Goal: Information Seeking & Learning: Learn about a topic

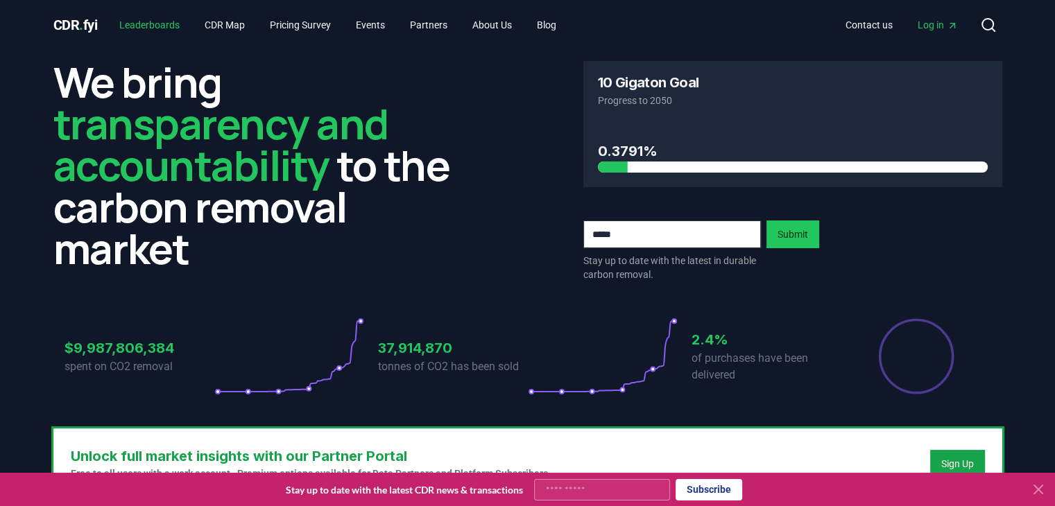
click at [162, 25] on link "Leaderboards" at bounding box center [149, 24] width 83 height 25
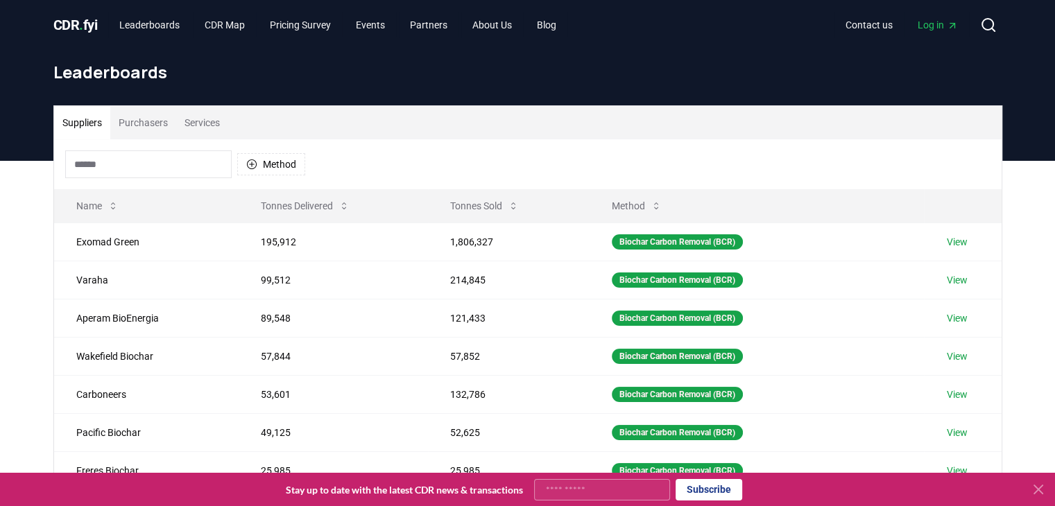
click at [14, 259] on div "Suppliers Purchasers Services Method Name Tonnes Delivered Tonnes Sold Method E…" at bounding box center [527, 438] width 1055 height 555
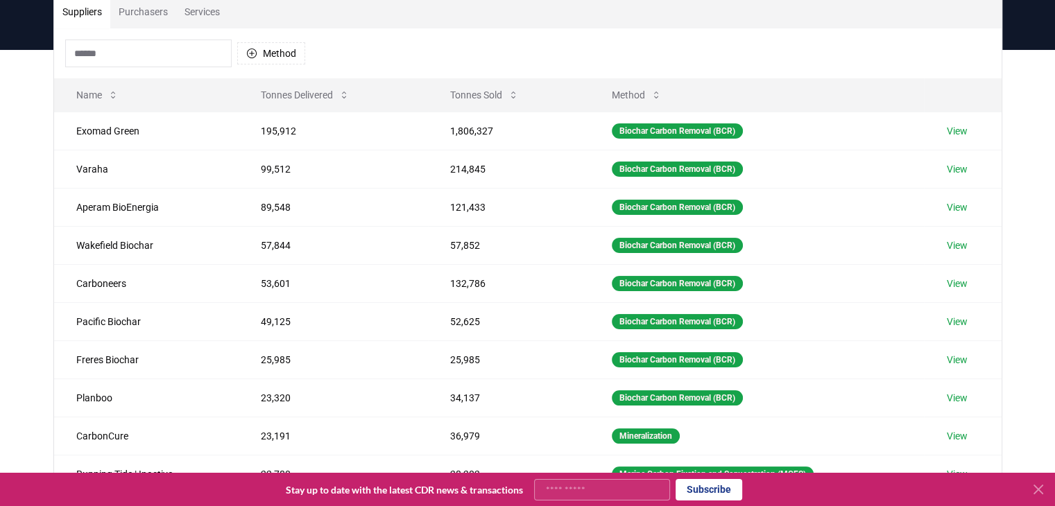
scroll to position [83, 0]
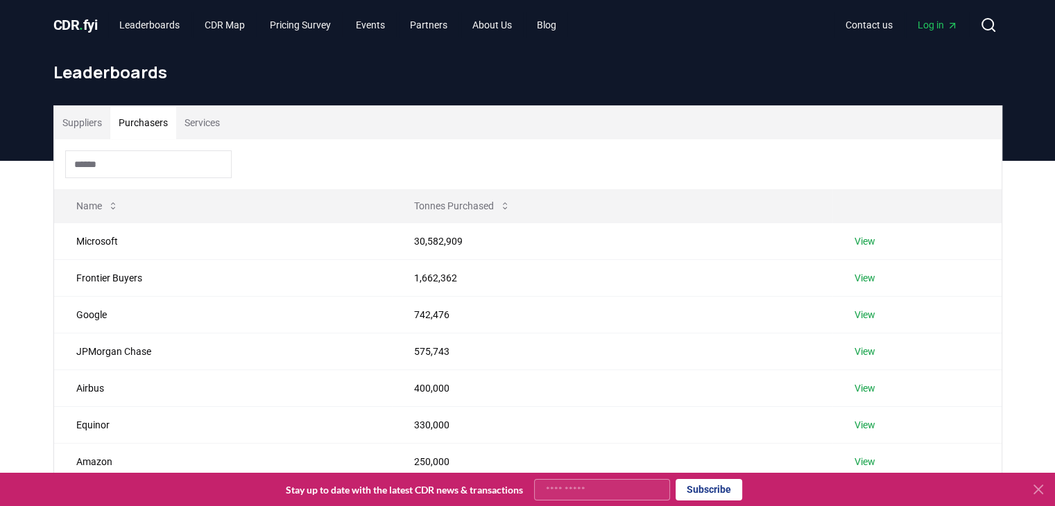
click at [163, 131] on button "Purchasers" at bounding box center [143, 122] width 66 height 33
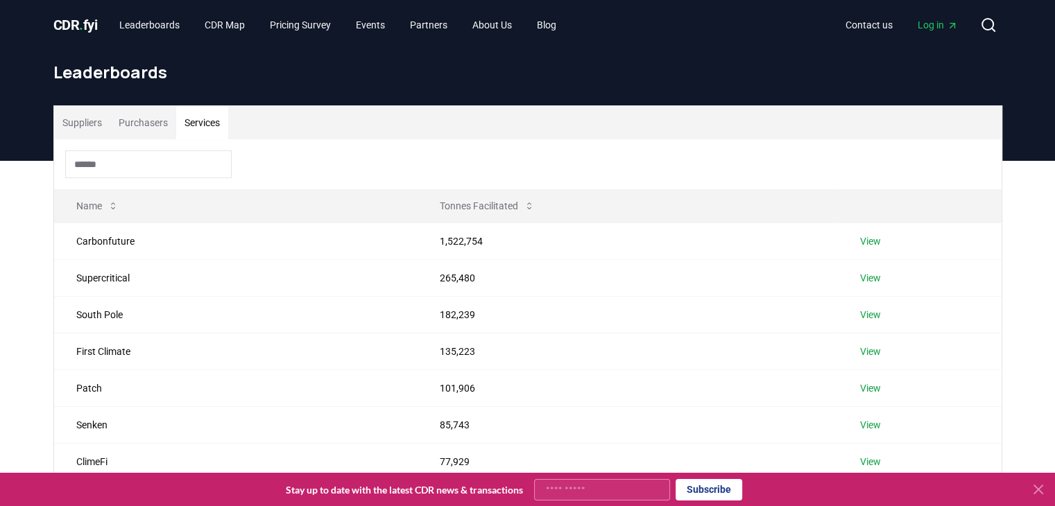
click at [207, 121] on button "Services" at bounding box center [202, 122] width 52 height 33
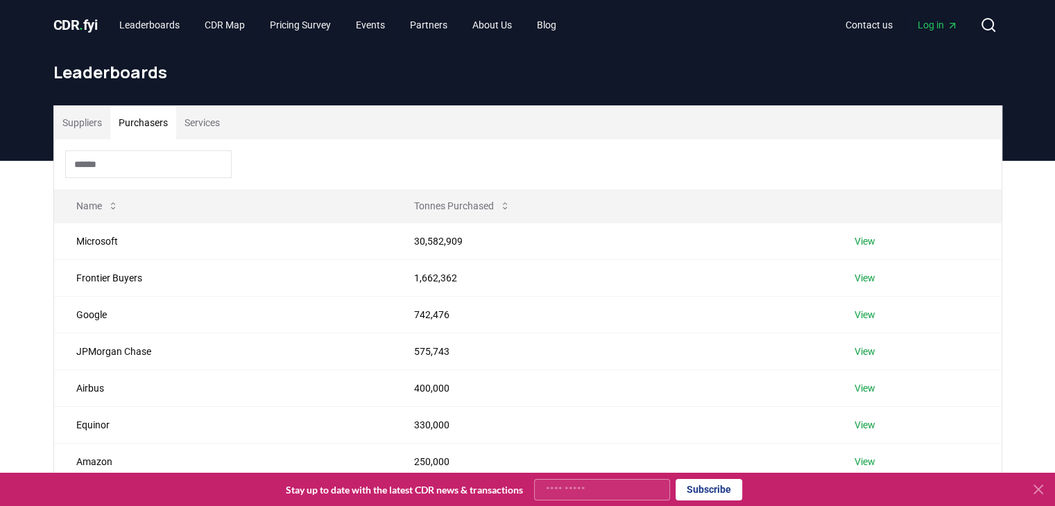
click at [161, 130] on button "Purchasers" at bounding box center [143, 122] width 66 height 33
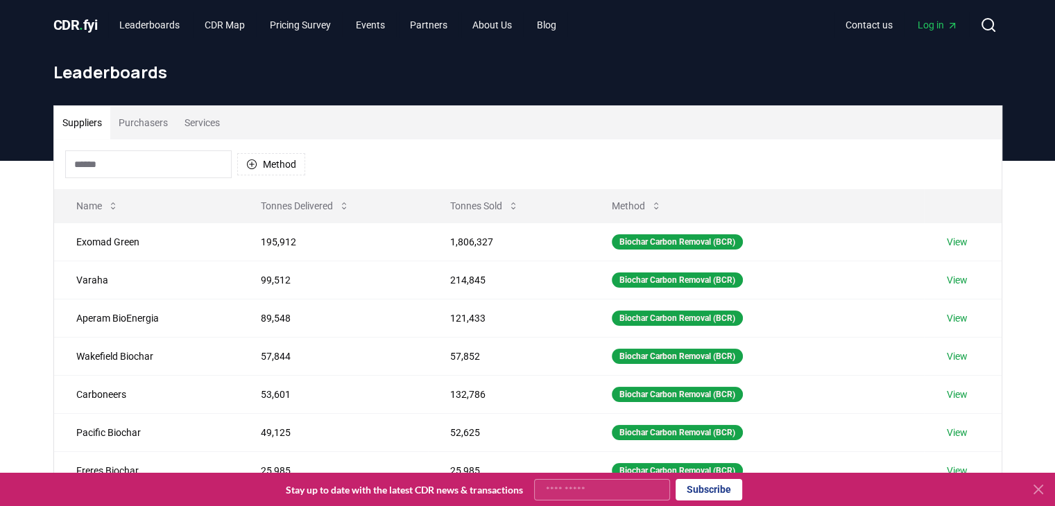
click at [83, 126] on button "Suppliers" at bounding box center [82, 122] width 56 height 33
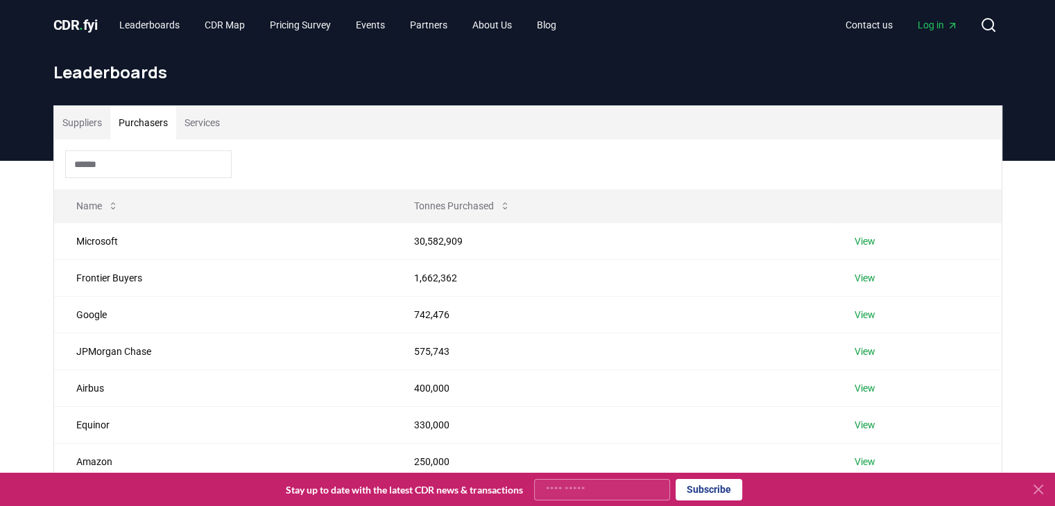
click at [144, 131] on button "Purchasers" at bounding box center [143, 122] width 66 height 33
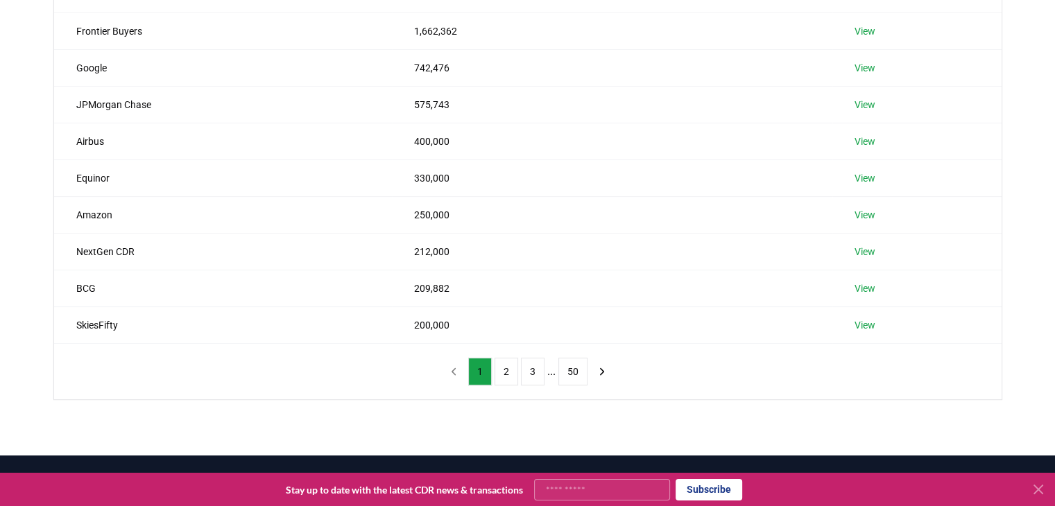
scroll to position [250, 0]
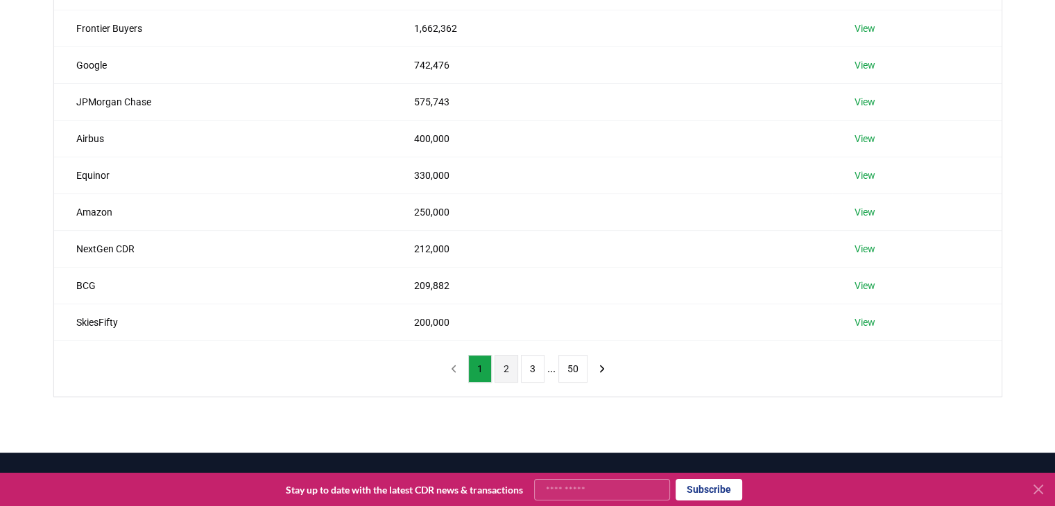
click at [505, 369] on button "2" at bounding box center [506, 369] width 24 height 28
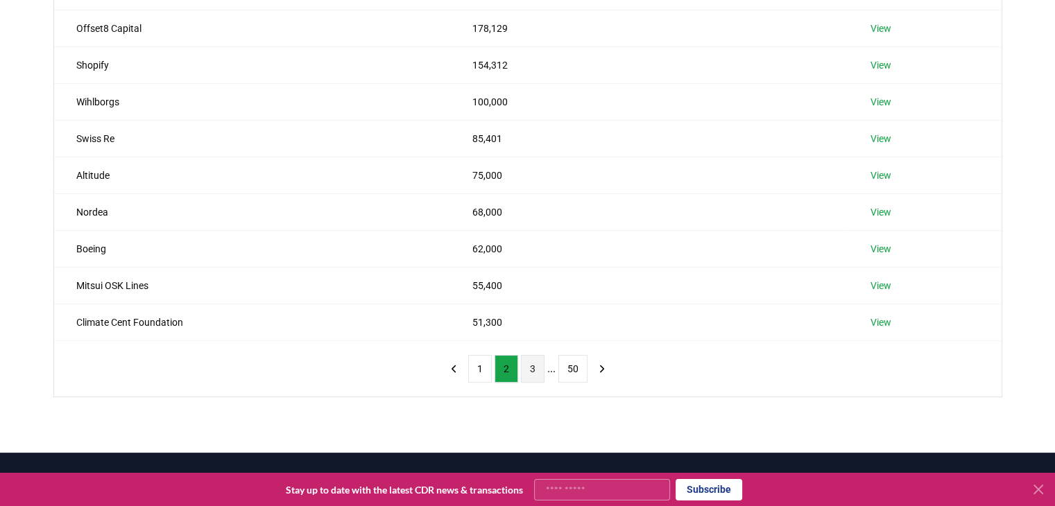
click at [526, 364] on button "3" at bounding box center [533, 369] width 24 height 28
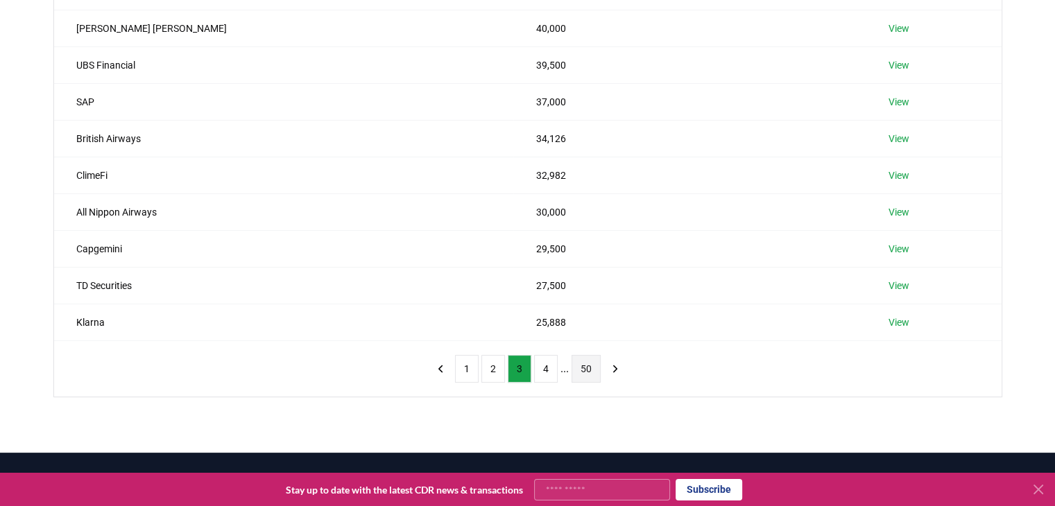
click at [584, 372] on button "50" at bounding box center [585, 369] width 29 height 28
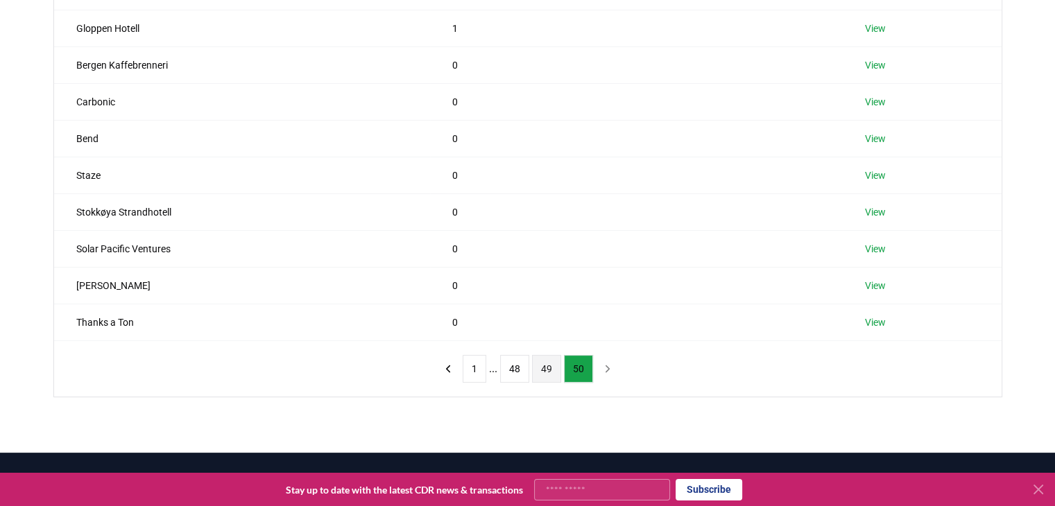
click at [544, 367] on button "49" at bounding box center [546, 369] width 29 height 28
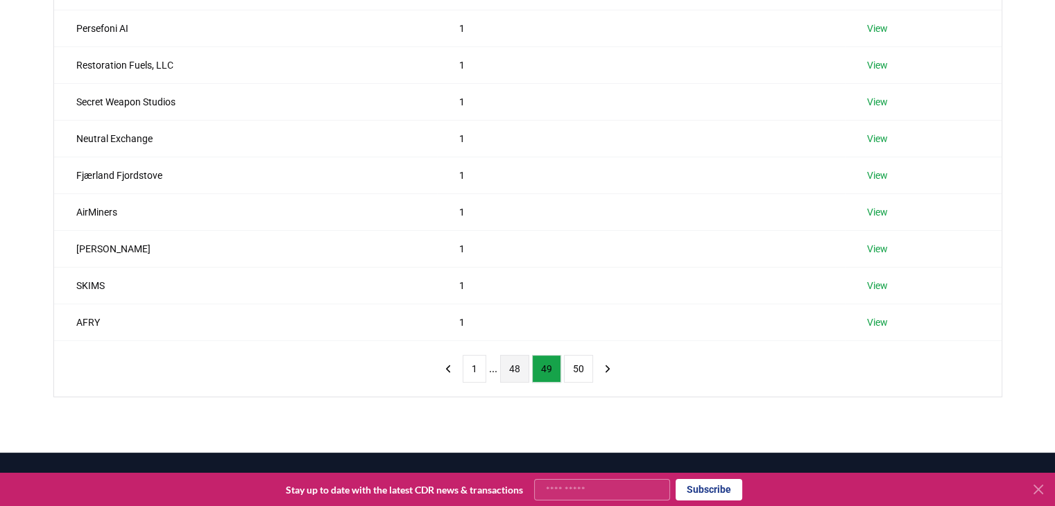
click at [513, 372] on button "48" at bounding box center [514, 369] width 29 height 28
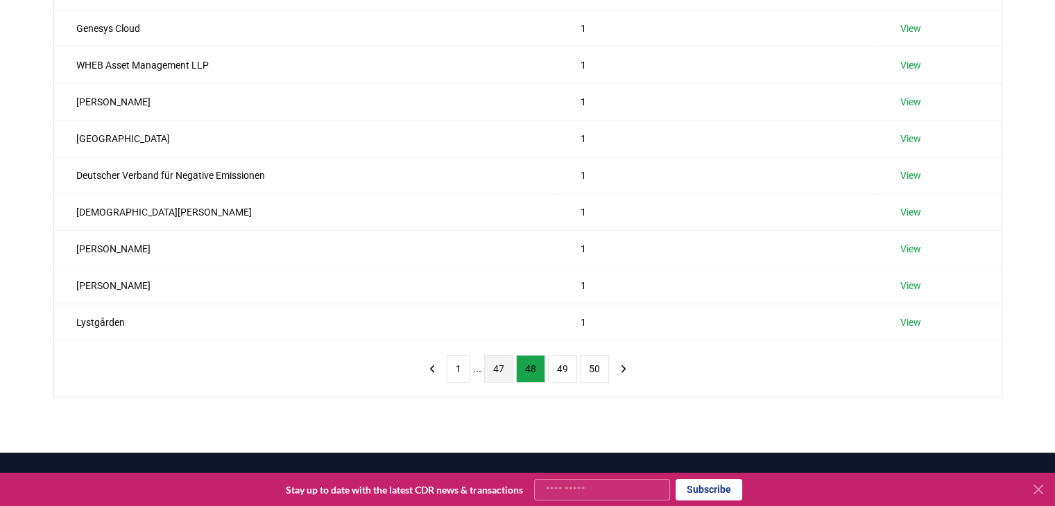
click at [492, 371] on button "47" at bounding box center [498, 369] width 29 height 28
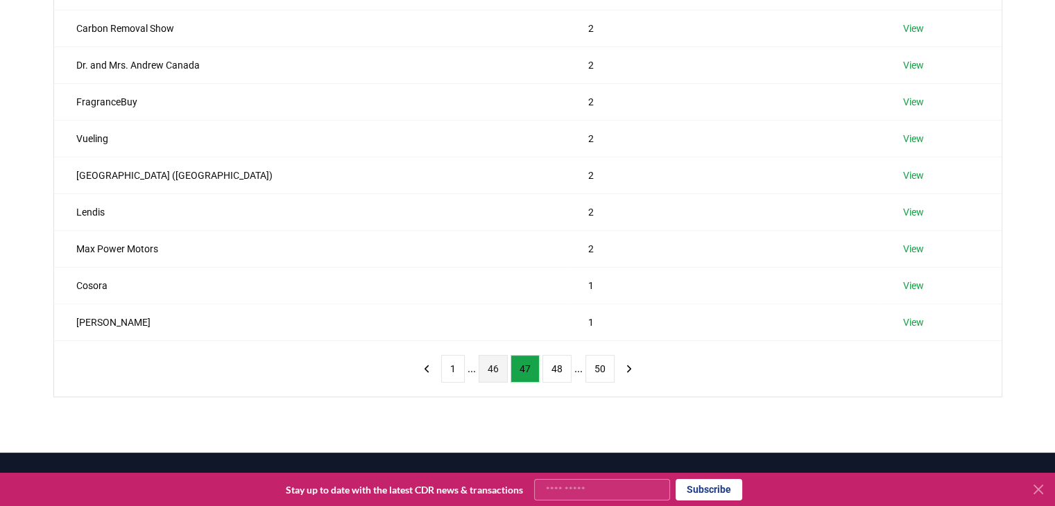
click at [493, 361] on button "46" at bounding box center [492, 369] width 29 height 28
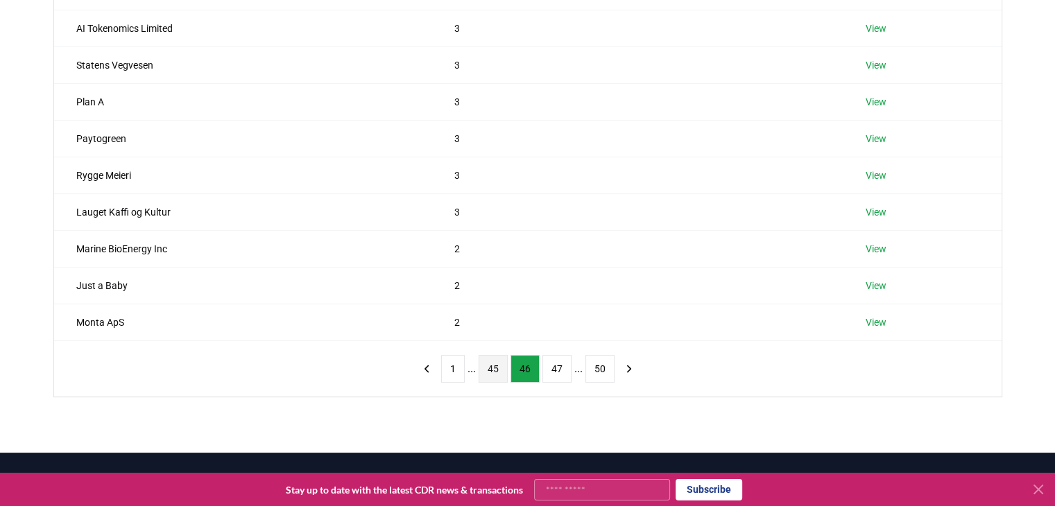
click at [496, 377] on button "45" at bounding box center [492, 369] width 29 height 28
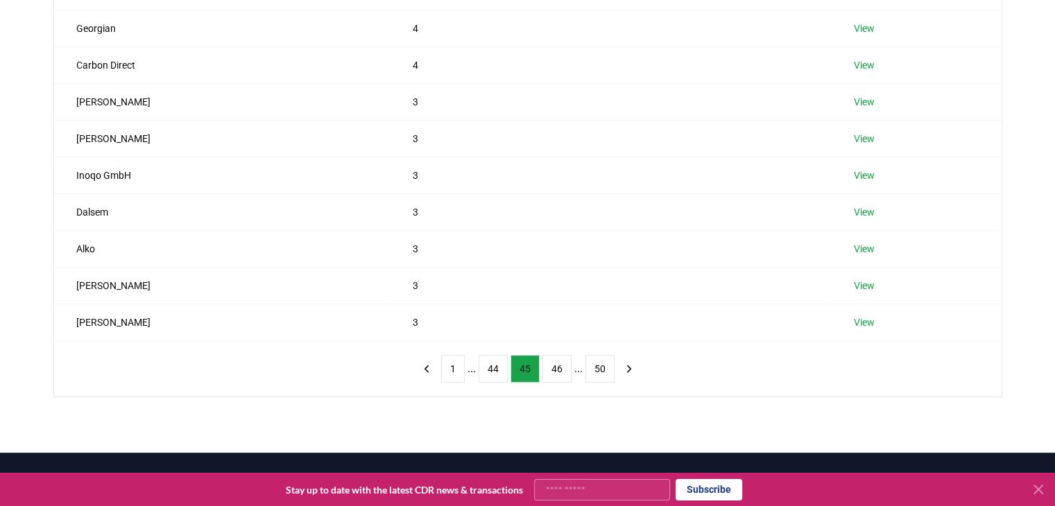
click at [496, 377] on button "44" at bounding box center [492, 369] width 29 height 28
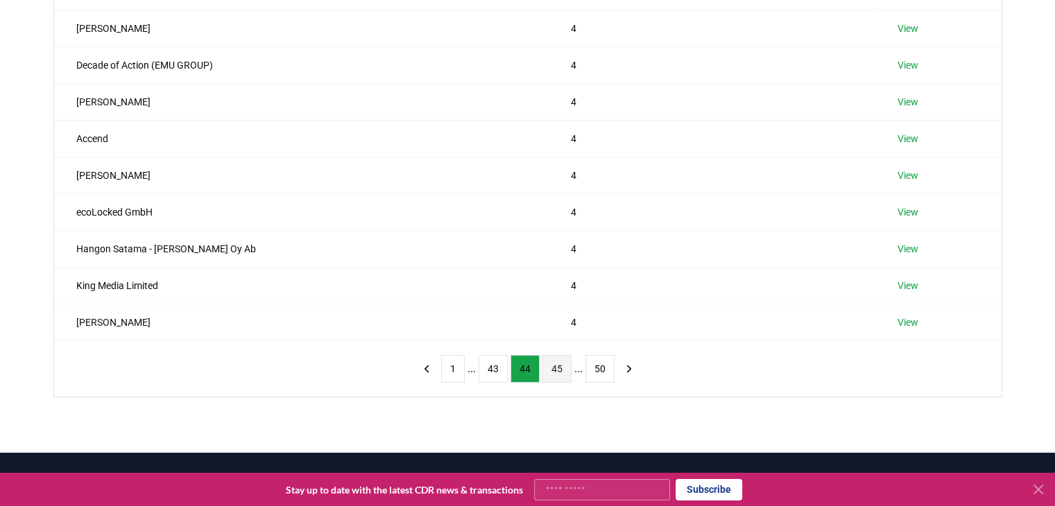
click at [496, 377] on button "43" at bounding box center [492, 369] width 29 height 28
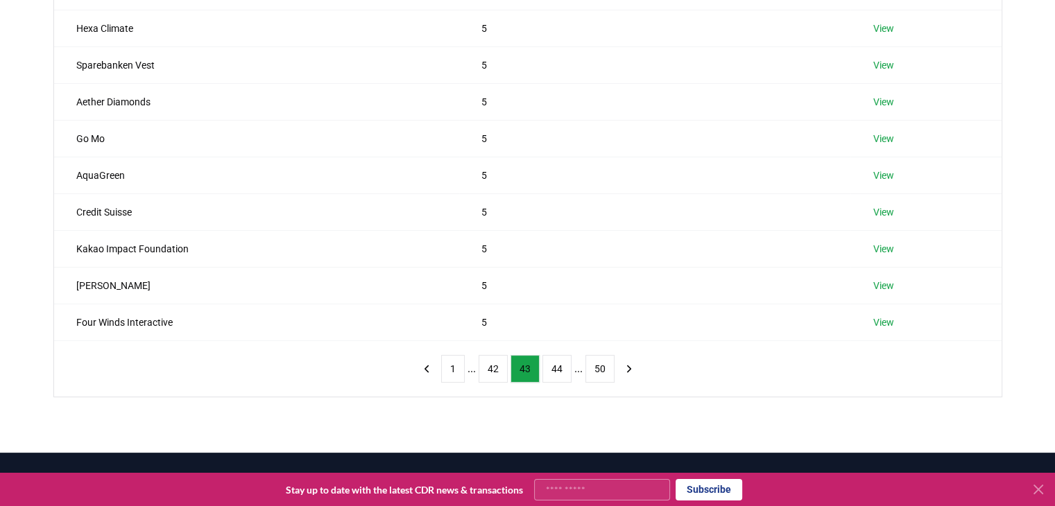
click at [496, 377] on button "42" at bounding box center [492, 369] width 29 height 28
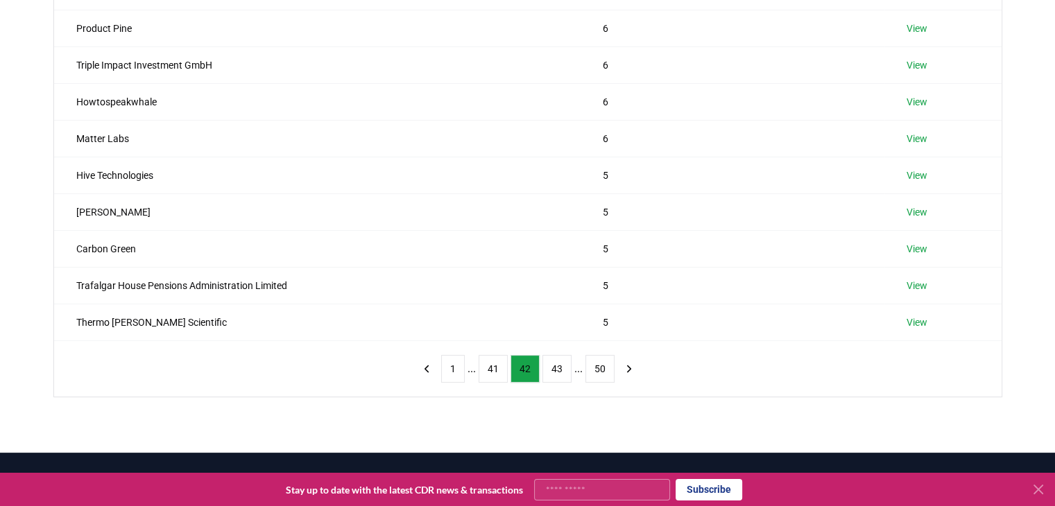
click at [496, 377] on button "41" at bounding box center [492, 369] width 29 height 28
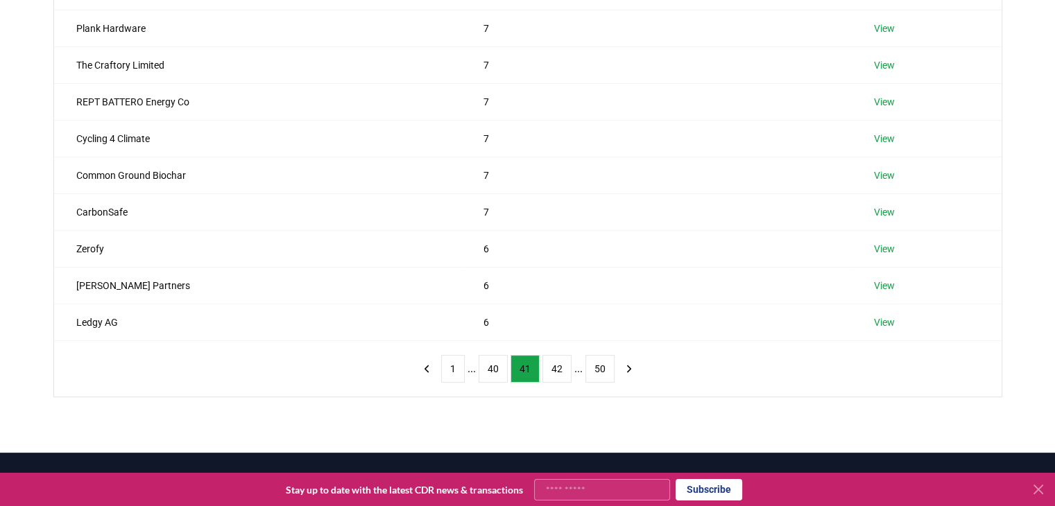
click at [496, 377] on button "40" at bounding box center [492, 369] width 29 height 28
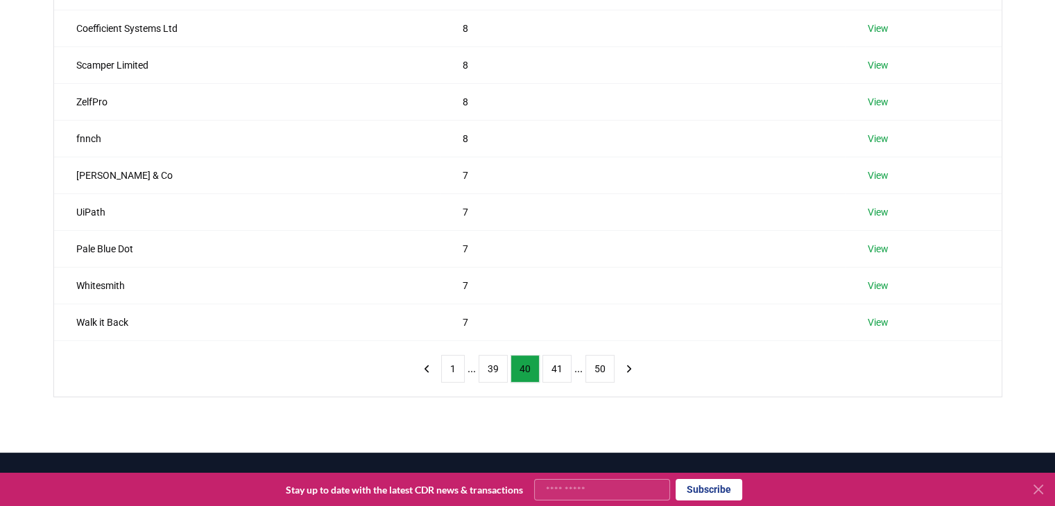
click at [496, 377] on button "39" at bounding box center [492, 369] width 29 height 28
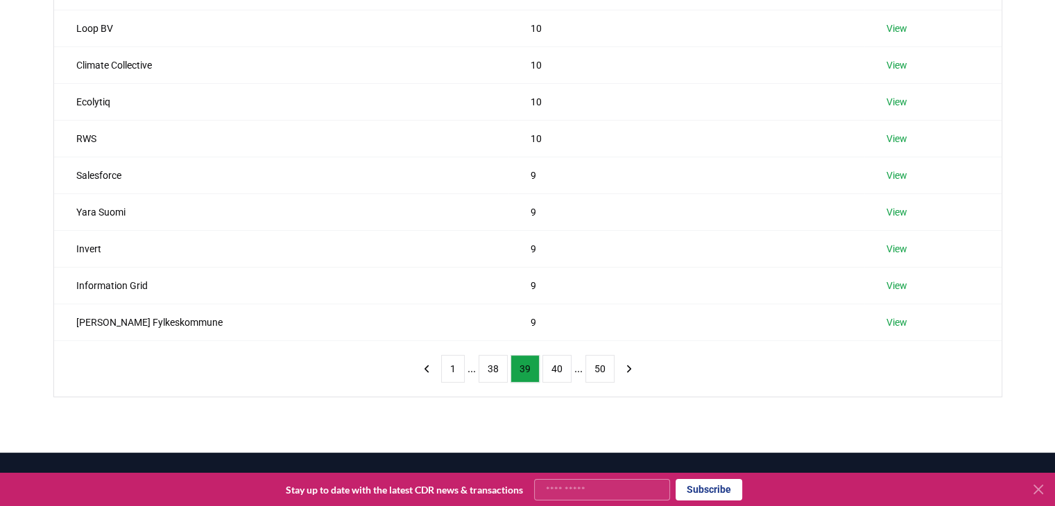
click at [496, 377] on button "38" at bounding box center [492, 369] width 29 height 28
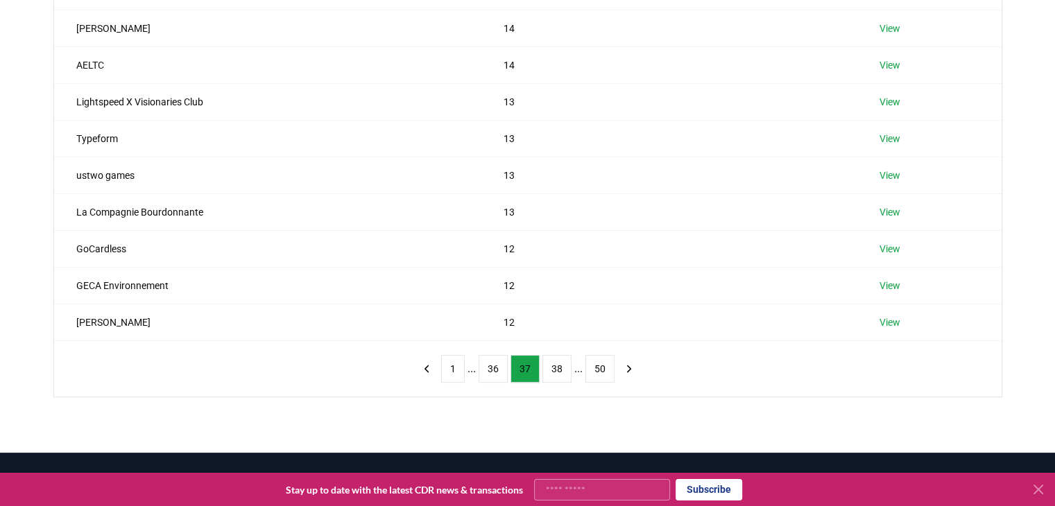
click at [496, 377] on button "36" at bounding box center [492, 369] width 29 height 28
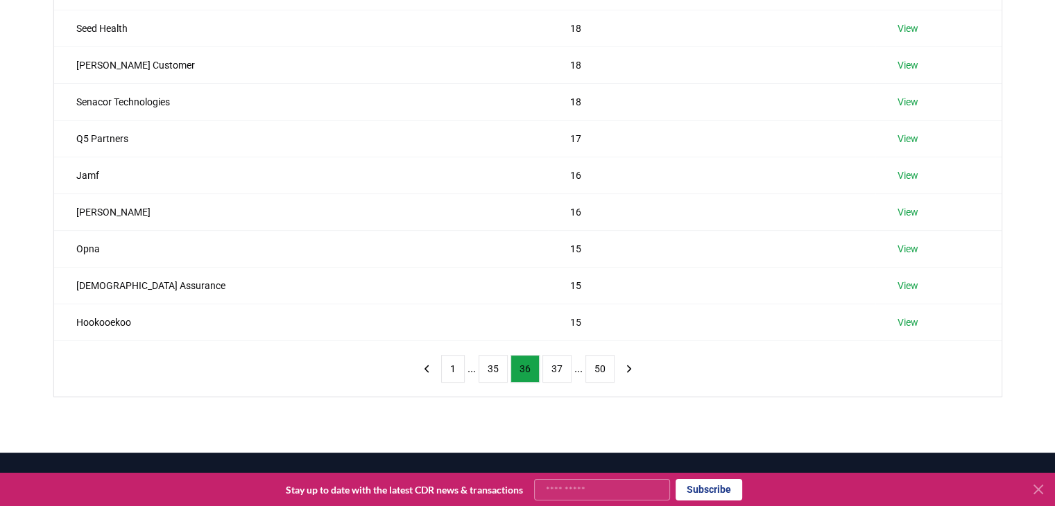
click at [496, 377] on button "35" at bounding box center [492, 369] width 29 height 28
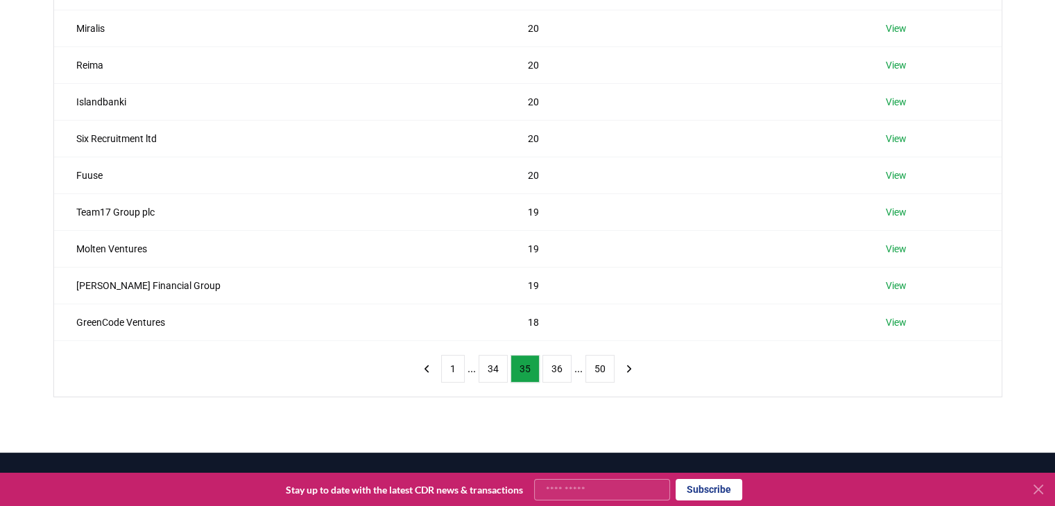
click at [496, 377] on button "34" at bounding box center [492, 369] width 29 height 28
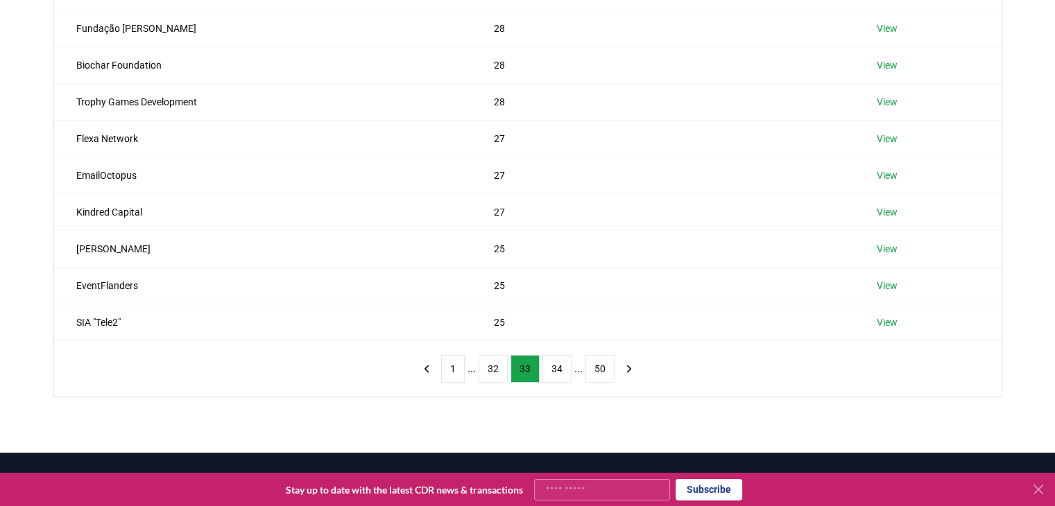
click at [496, 377] on button "32" at bounding box center [492, 369] width 29 height 28
click at [496, 377] on button "31" at bounding box center [492, 369] width 29 height 28
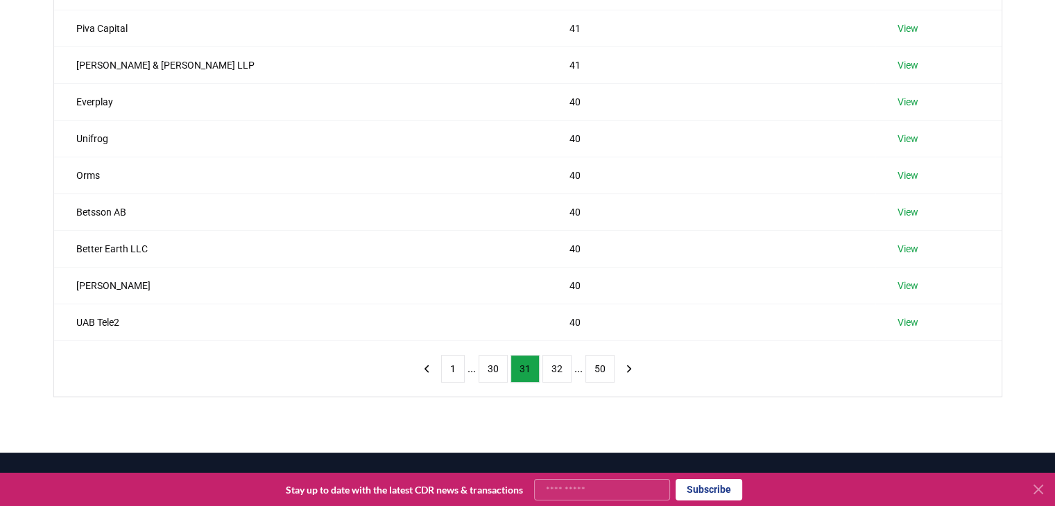
click at [496, 377] on button "30" at bounding box center [492, 369] width 29 height 28
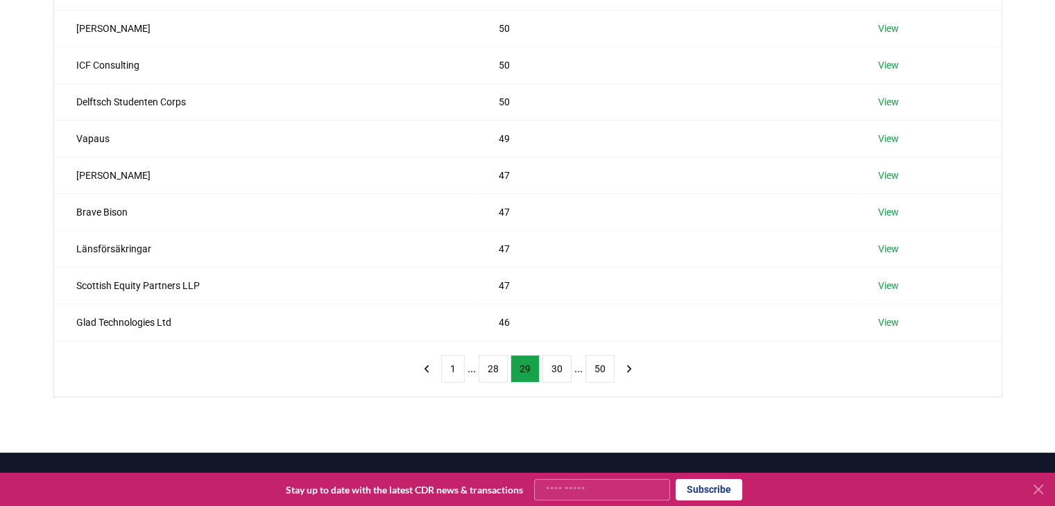
click at [496, 377] on button "28" at bounding box center [492, 369] width 29 height 28
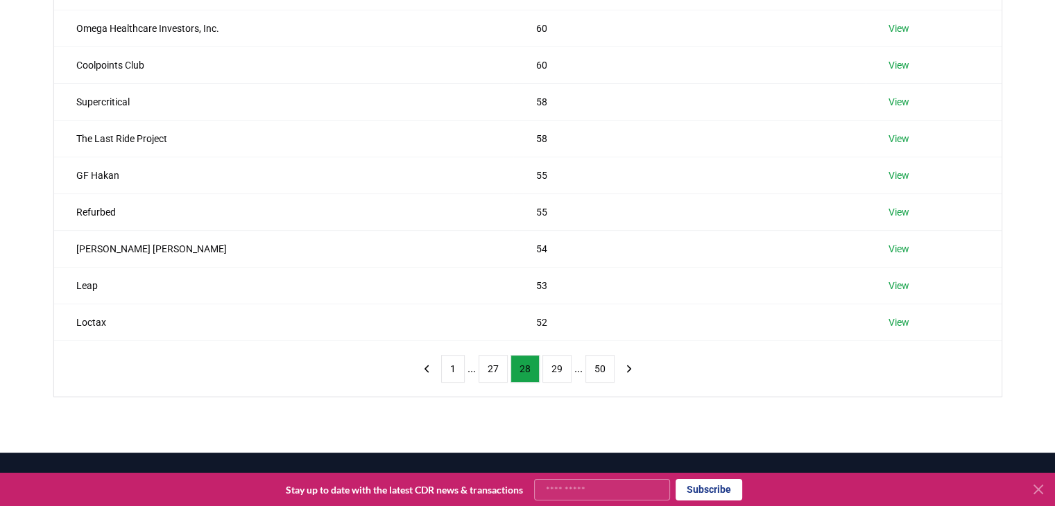
click at [496, 377] on button "27" at bounding box center [492, 369] width 29 height 28
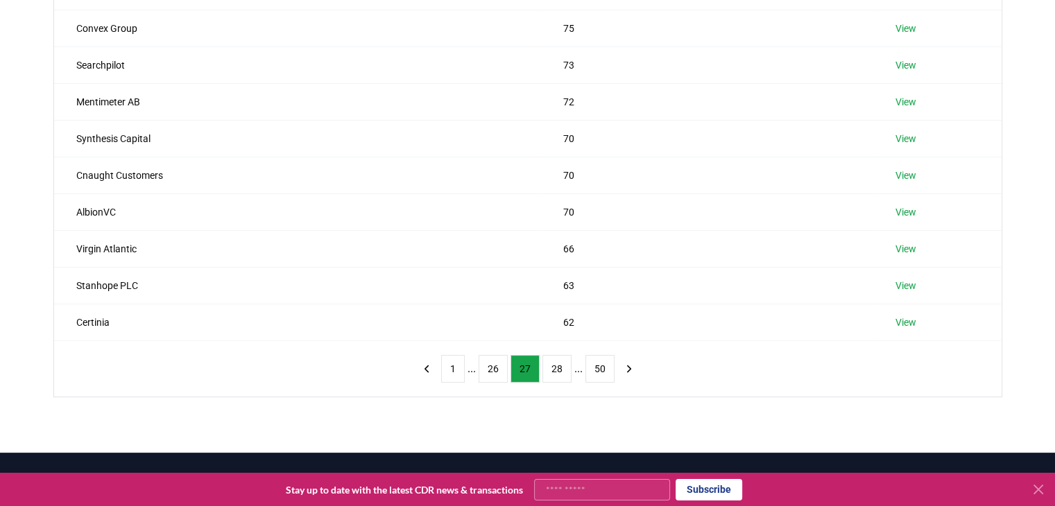
click at [496, 377] on button "26" at bounding box center [492, 369] width 29 height 28
click at [496, 377] on button "24" at bounding box center [492, 369] width 29 height 28
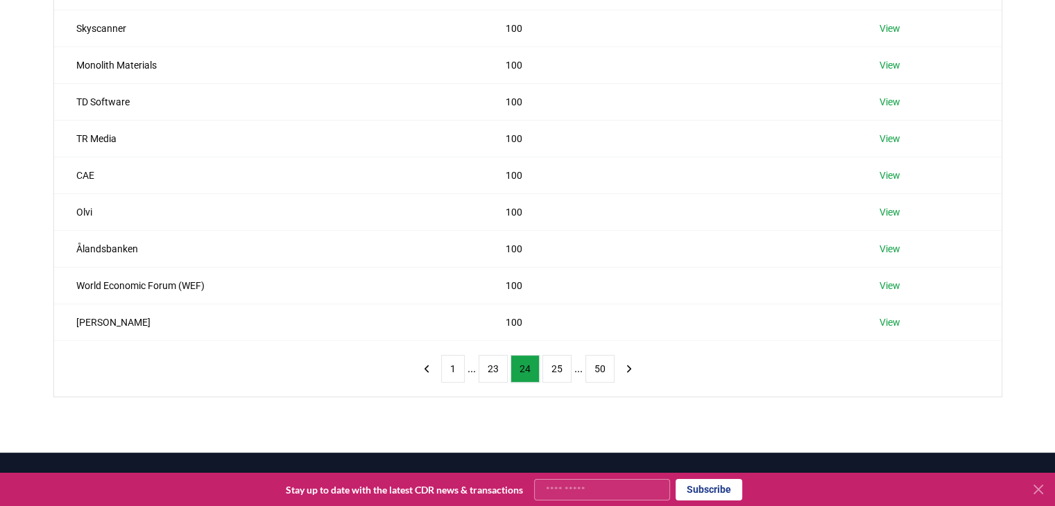
click at [496, 377] on button "23" at bounding box center [492, 369] width 29 height 28
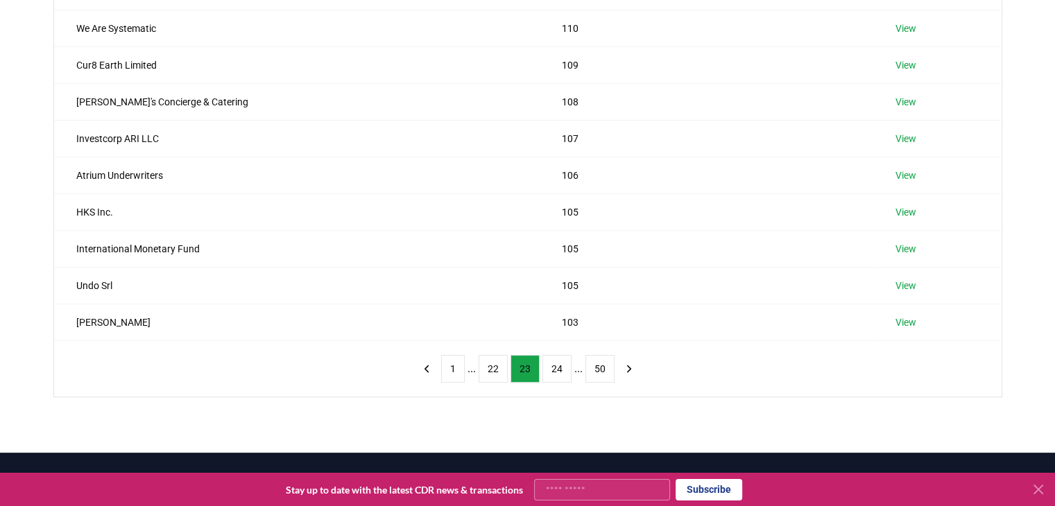
click at [496, 377] on button "22" at bounding box center [492, 369] width 29 height 28
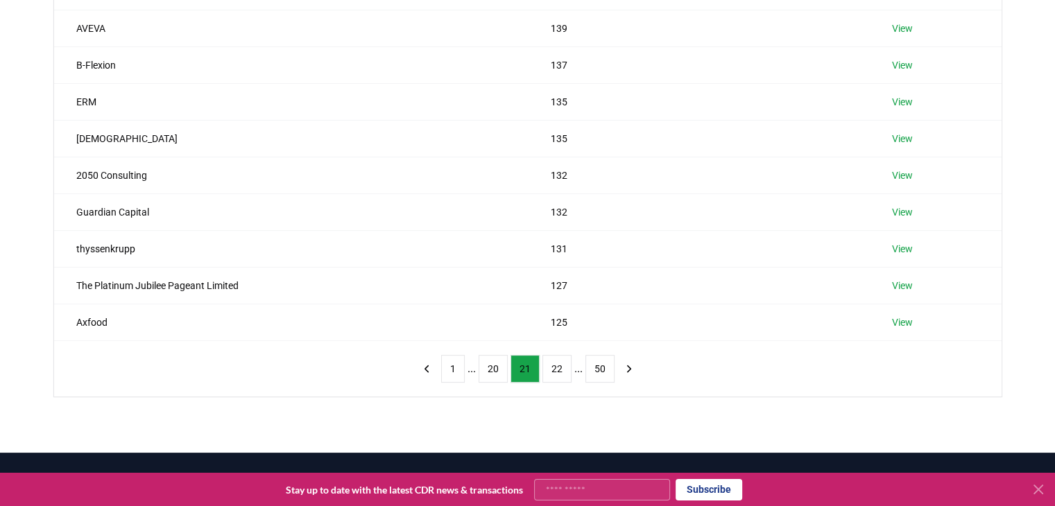
click at [496, 377] on button "20" at bounding box center [492, 369] width 29 height 28
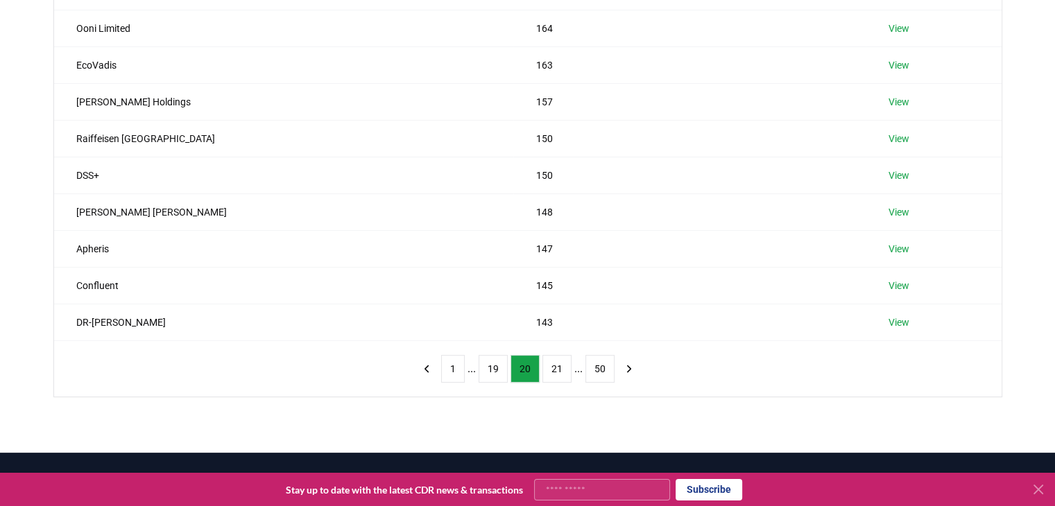
click at [0, 212] on div "Suppliers Purchasers Services Name Tonnes Purchased Dataiku 174 View Ooni Limit…" at bounding box center [527, 182] width 1055 height 542
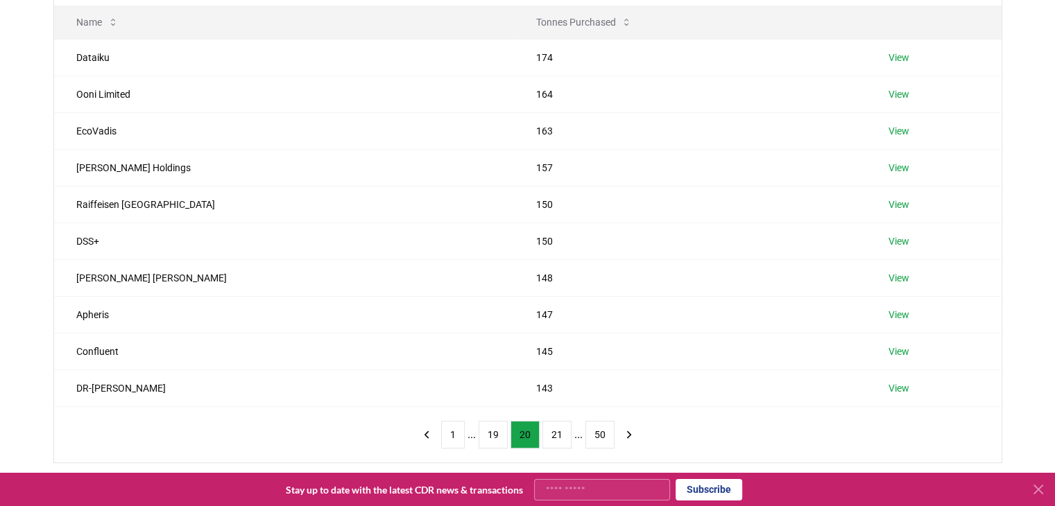
scroll to position [166, 0]
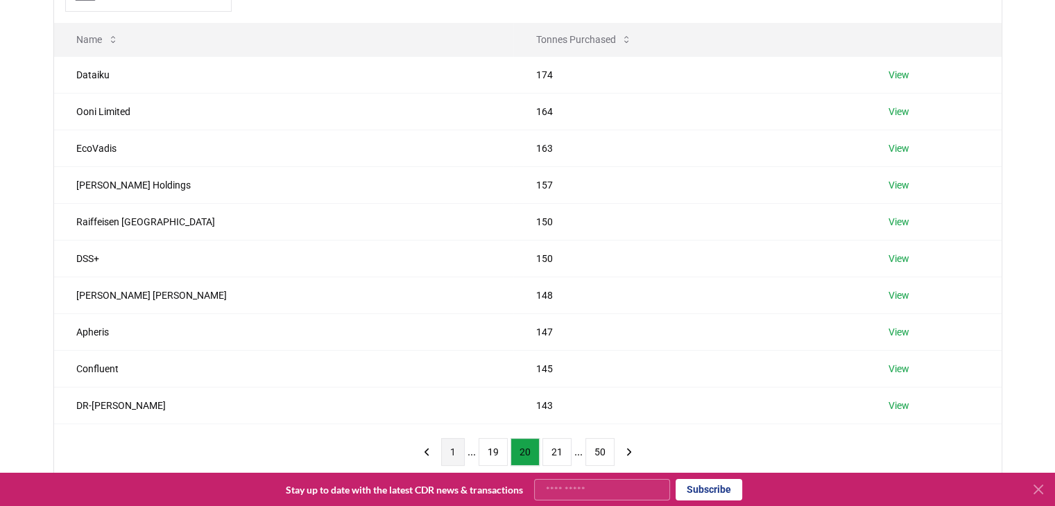
click at [453, 442] on button "1" at bounding box center [453, 452] width 24 height 28
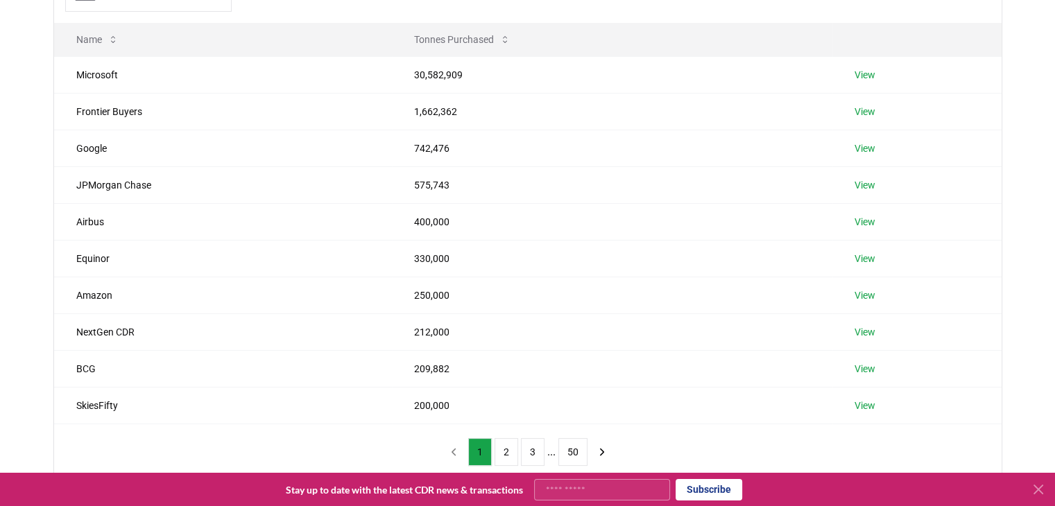
click at [0, 84] on div "Suppliers Purchasers Services Name Tonnes Purchased Microsoft 30,582,909 View F…" at bounding box center [527, 265] width 1055 height 542
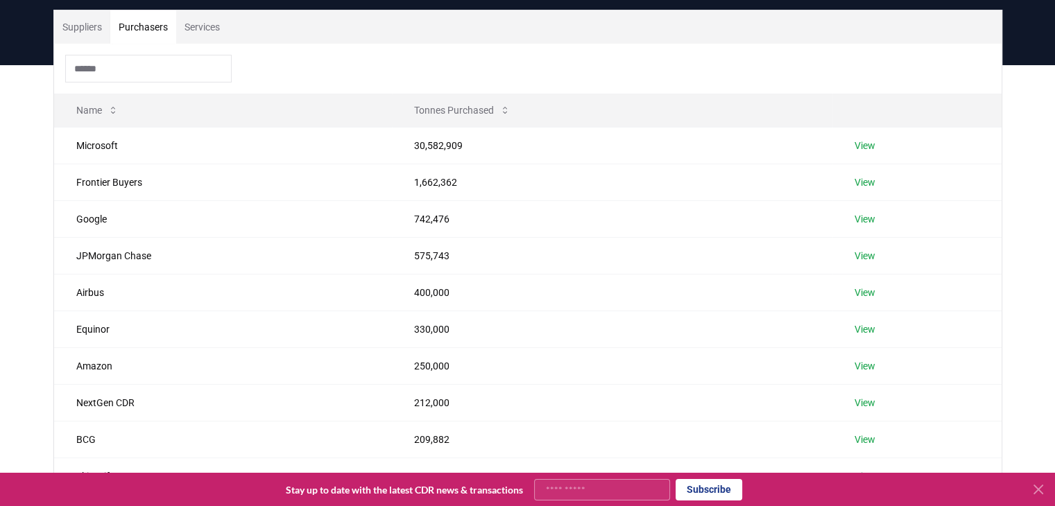
scroll to position [83, 0]
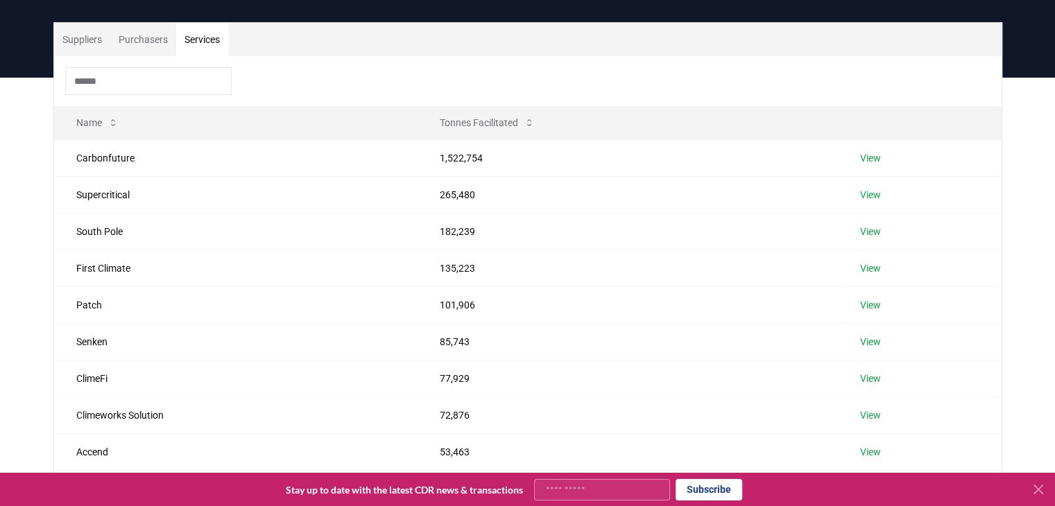
click at [207, 36] on button "Services" at bounding box center [202, 39] width 52 height 33
click at [0, 206] on div "Suppliers Purchasers Services Name Tonnes Facilitated Carbonfuture 1,522,754 Vi…" at bounding box center [527, 349] width 1055 height 542
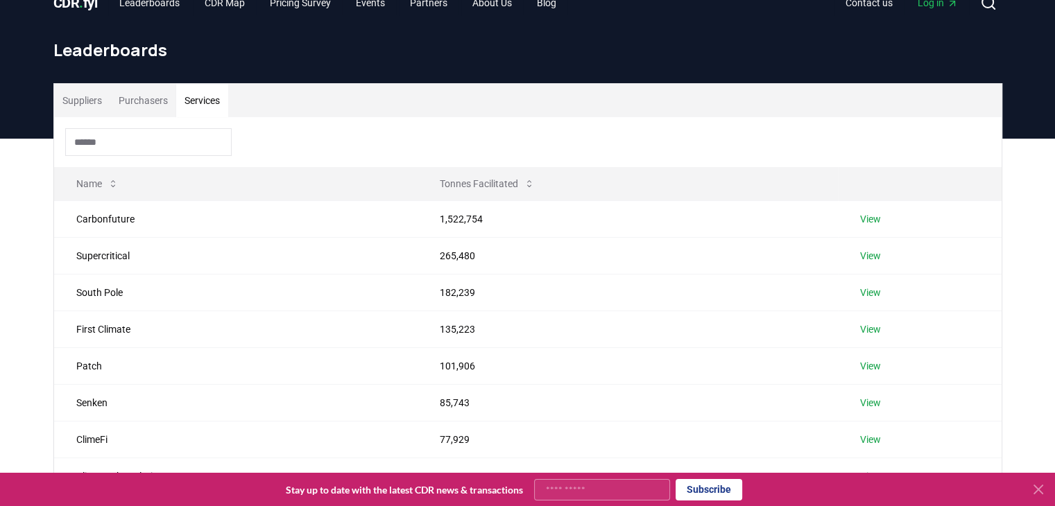
scroll to position [0, 0]
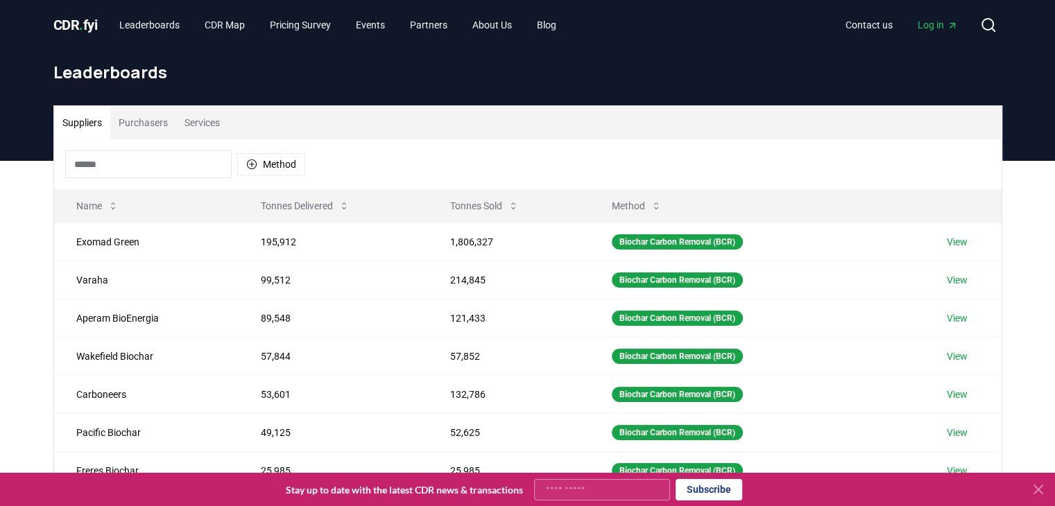
click at [76, 127] on button "Suppliers" at bounding box center [82, 122] width 56 height 33
click at [33, 322] on div "Suppliers Purchasers Services Method Name Tonnes Delivered Tonnes Sold Method E…" at bounding box center [527, 438] width 1055 height 555
